Goal: Information Seeking & Learning: Learn about a topic

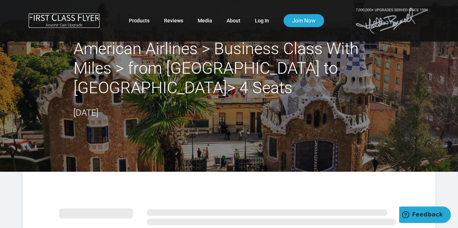
click at [76, 17] on img at bounding box center [64, 17] width 71 height 8
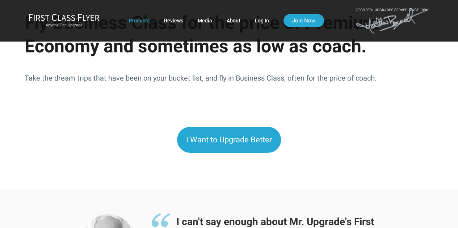
scroll to position [1159, 0]
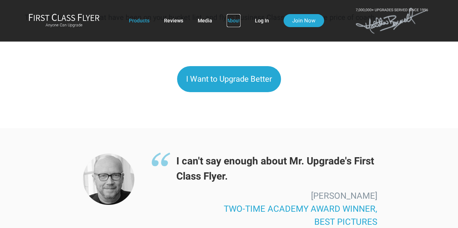
click at [233, 21] on link "About" at bounding box center [234, 20] width 14 height 13
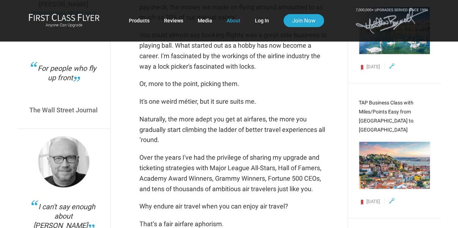
scroll to position [724, 0]
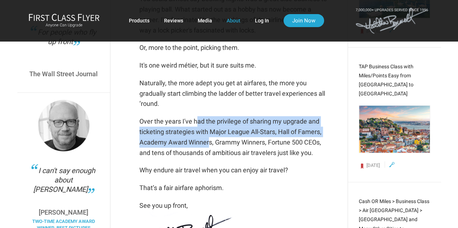
drag, startPoint x: 198, startPoint y: 119, endPoint x: 208, endPoint y: 144, distance: 27.0
click at [208, 144] on p "Over the years I've had the privilege of sharing my upgrade and ticketing strat…" at bounding box center [234, 138] width 190 height 42
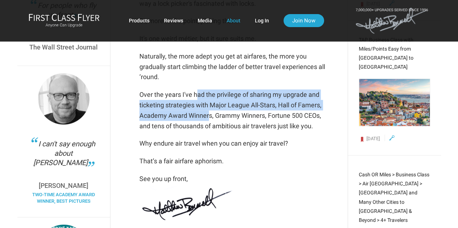
scroll to position [760, 0]
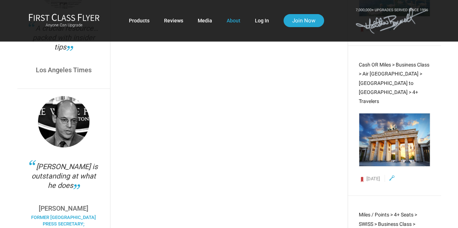
scroll to position [1303, 0]
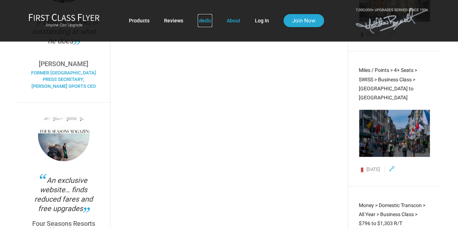
click at [209, 21] on link "Media" at bounding box center [205, 20] width 14 height 13
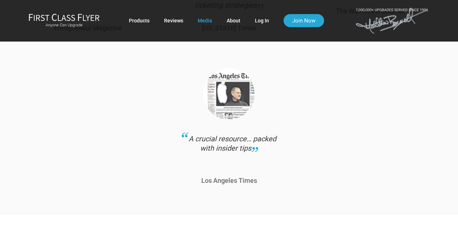
scroll to position [760, 0]
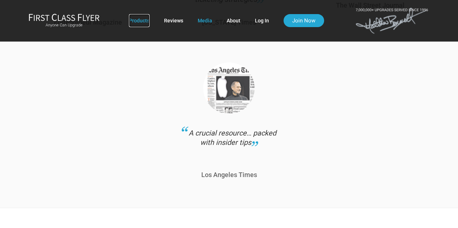
click at [139, 18] on link "Products" at bounding box center [139, 20] width 21 height 13
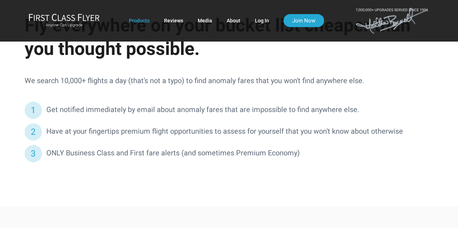
scroll to position [1390, 0]
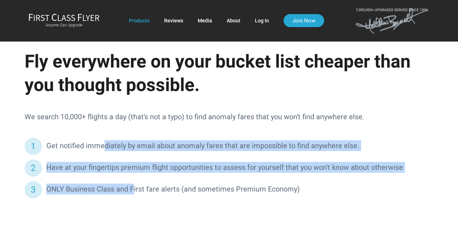
drag, startPoint x: 104, startPoint y: 136, endPoint x: 132, endPoint y: 189, distance: 59.6
click at [132, 189] on div "Get notified immediately by email about anomaly fares that are impossible to fi…" at bounding box center [229, 167] width 424 height 69
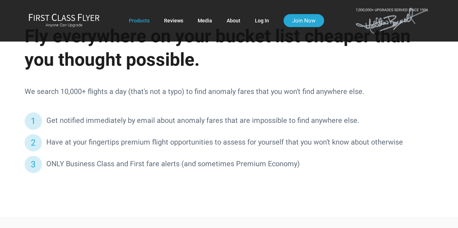
scroll to position [1426, 0]
